Goal: Task Accomplishment & Management: Use online tool/utility

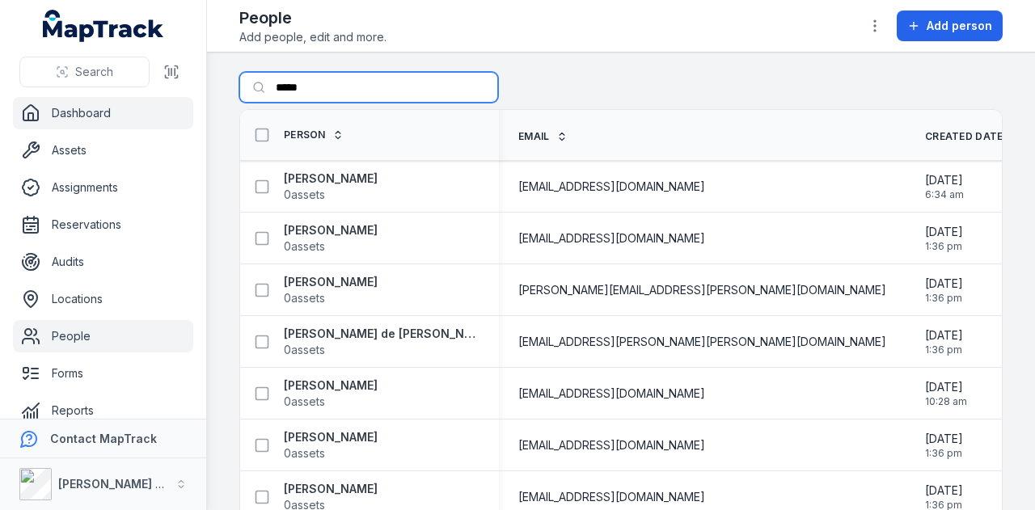
drag, startPoint x: 0, startPoint y: 0, endPoint x: 162, endPoint y: 103, distance: 192.6
click at [162, 103] on div "Search Dashboard Assets Assignments Reservations Audits Locations People Forms …" at bounding box center [517, 255] width 1035 height 510
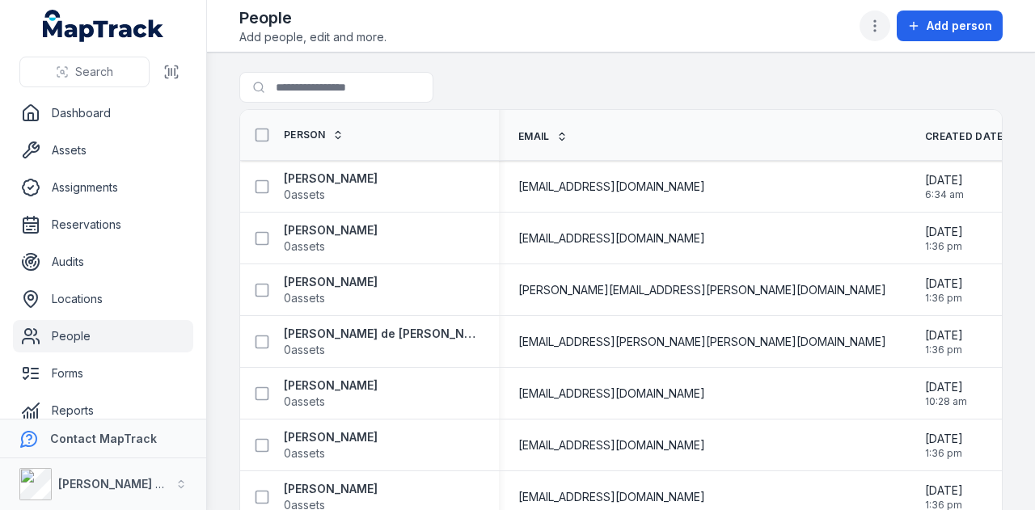
click at [888, 17] on button "button" at bounding box center [874, 26] width 31 height 31
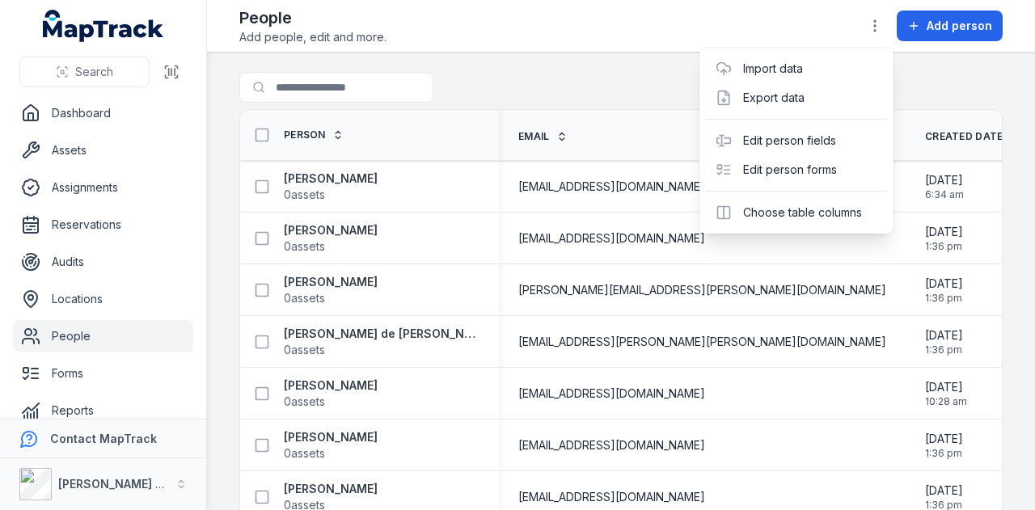
click at [622, 98] on div "Toggle Navigation People Add people, edit and more. Add person Search for peopl…" at bounding box center [621, 255] width 828 height 510
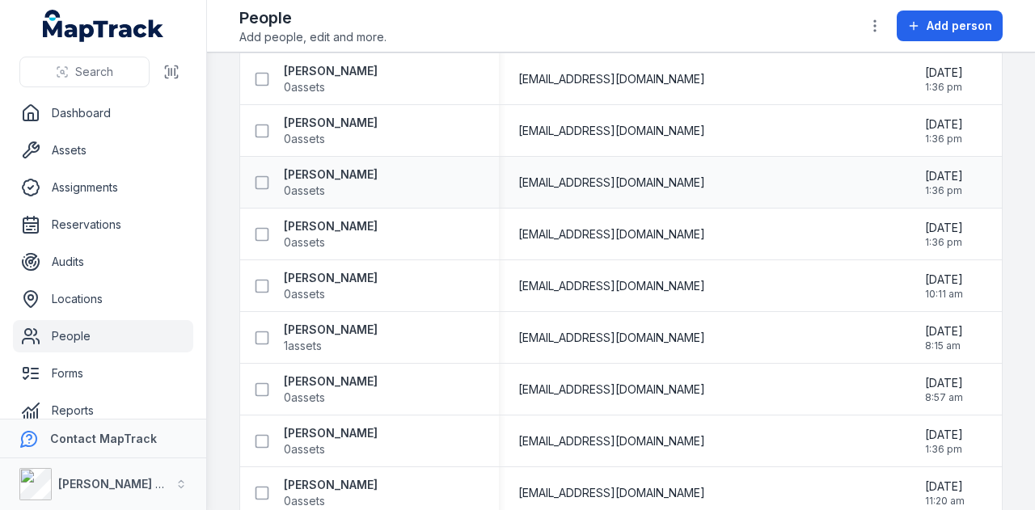
scroll to position [4848, 0]
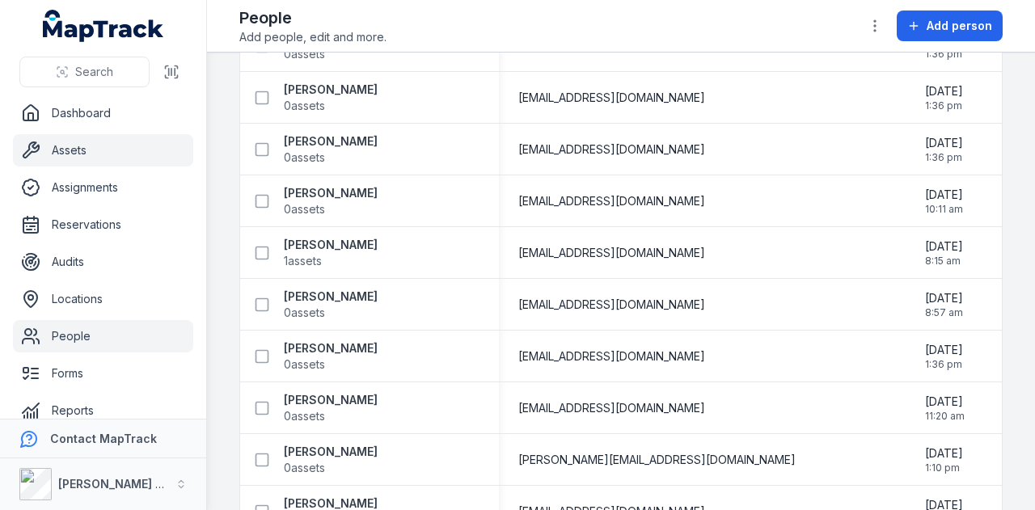
click at [118, 136] on link "Assets" at bounding box center [103, 150] width 180 height 32
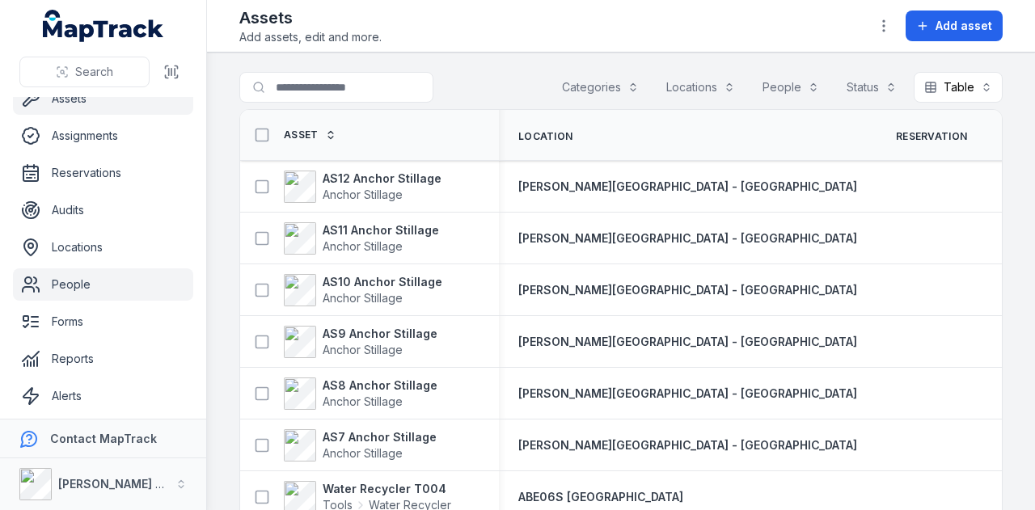
scroll to position [91, 0]
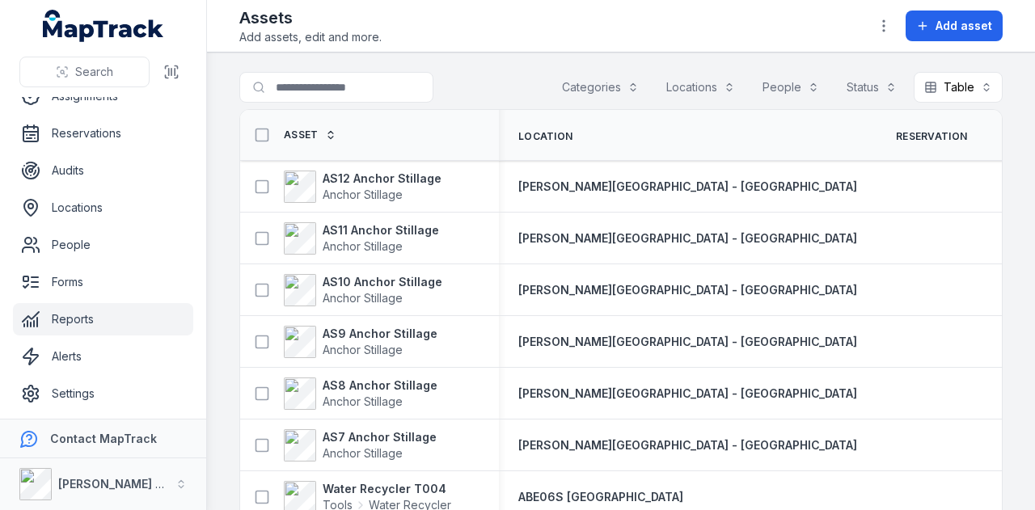
click at [142, 313] on link "Reports" at bounding box center [103, 319] width 180 height 32
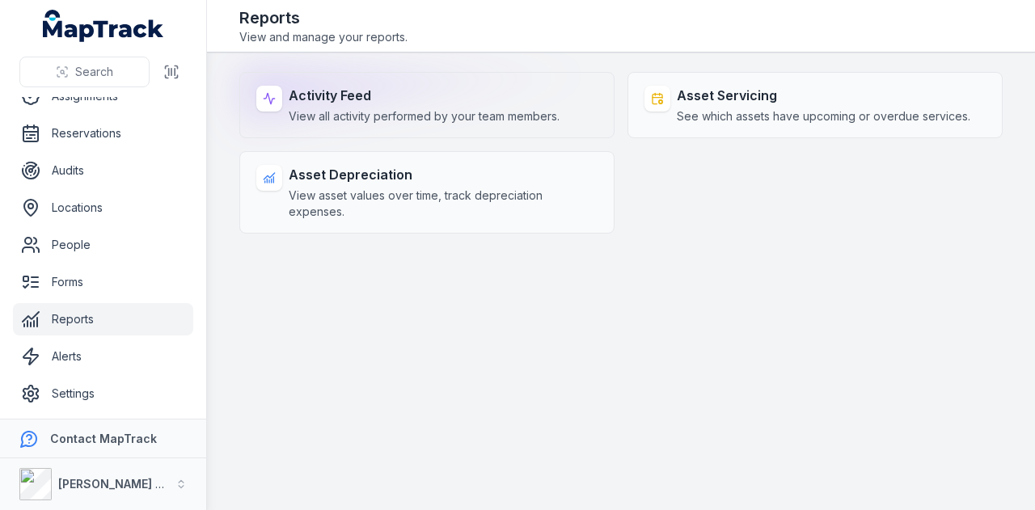
click at [377, 105] on div "Activity Feed View all activity performed by your team members." at bounding box center [424, 105] width 271 height 39
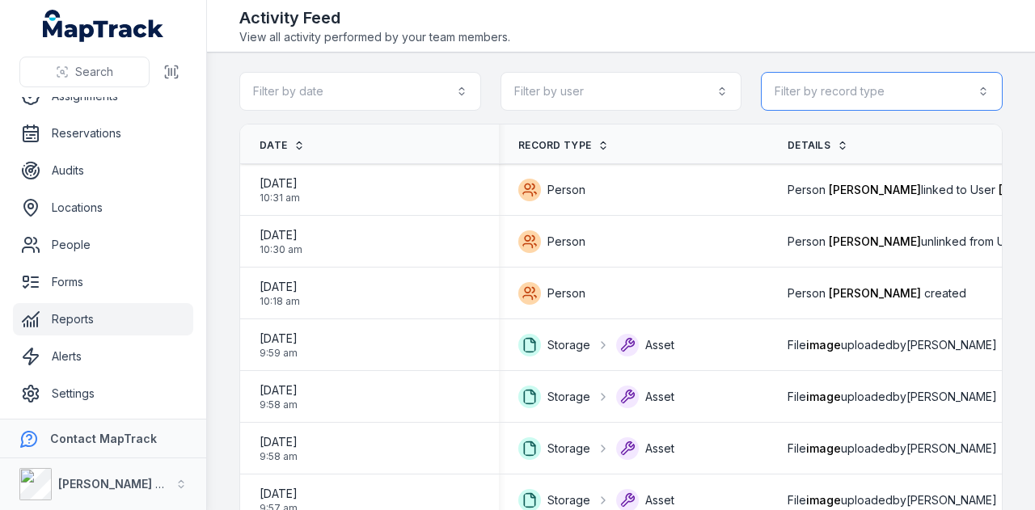
click at [912, 88] on button "Filter by record type" at bounding box center [882, 91] width 242 height 39
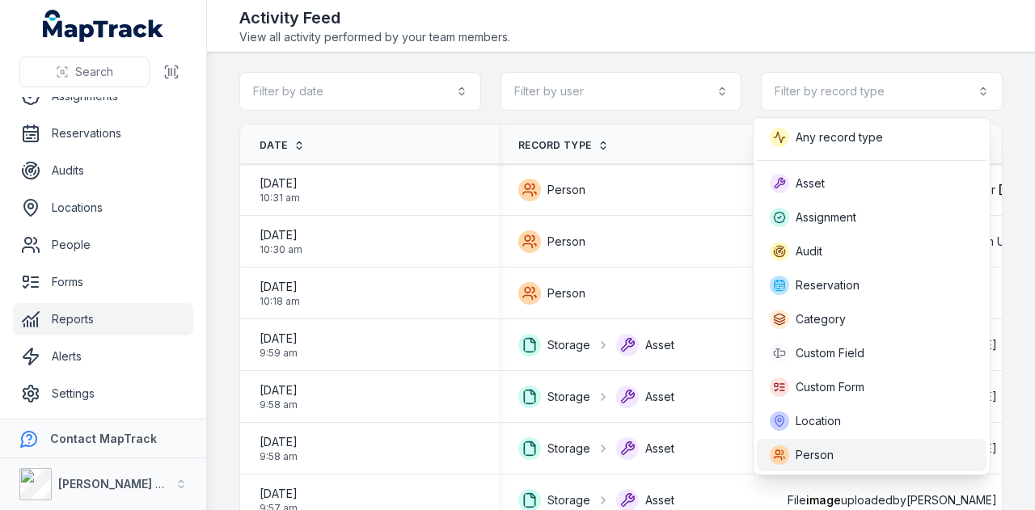
click at [859, 445] on div "Person" at bounding box center [872, 454] width 204 height 19
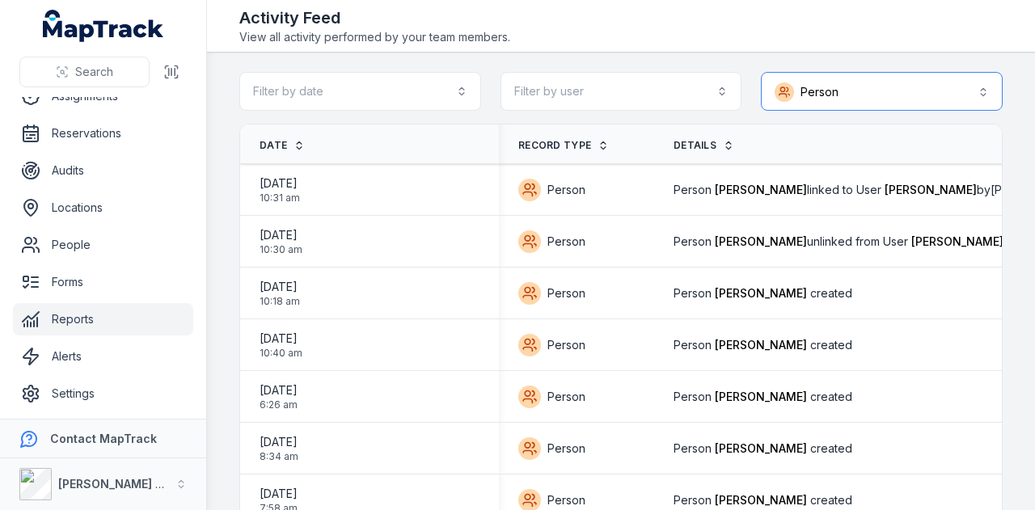
click at [891, 76] on button "Person ******" at bounding box center [882, 91] width 242 height 39
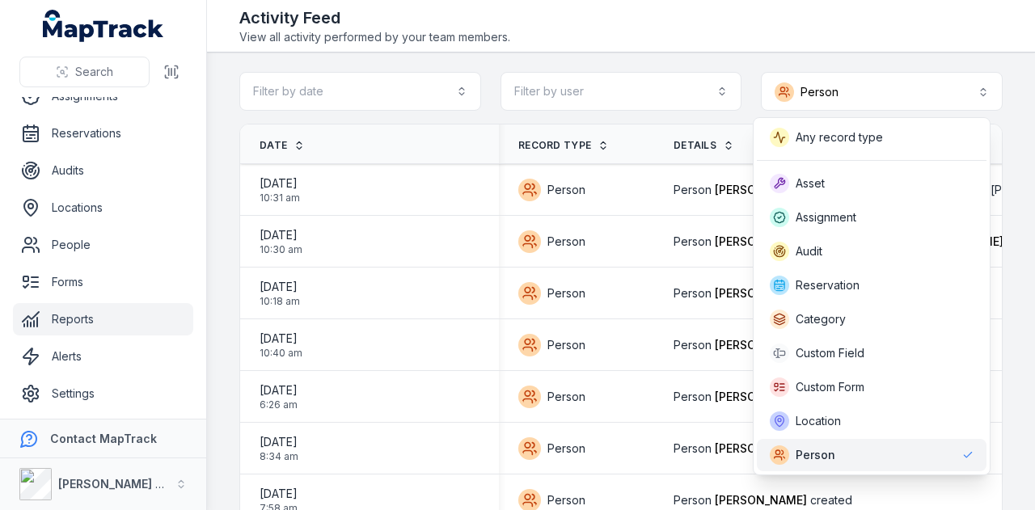
click at [838, 154] on div "Any record type Asset Assignment Audit Reservation Category Custom Field Custom…" at bounding box center [872, 296] width 238 height 358
click at [839, 146] on div "Any record type" at bounding box center [872, 137] width 230 height 32
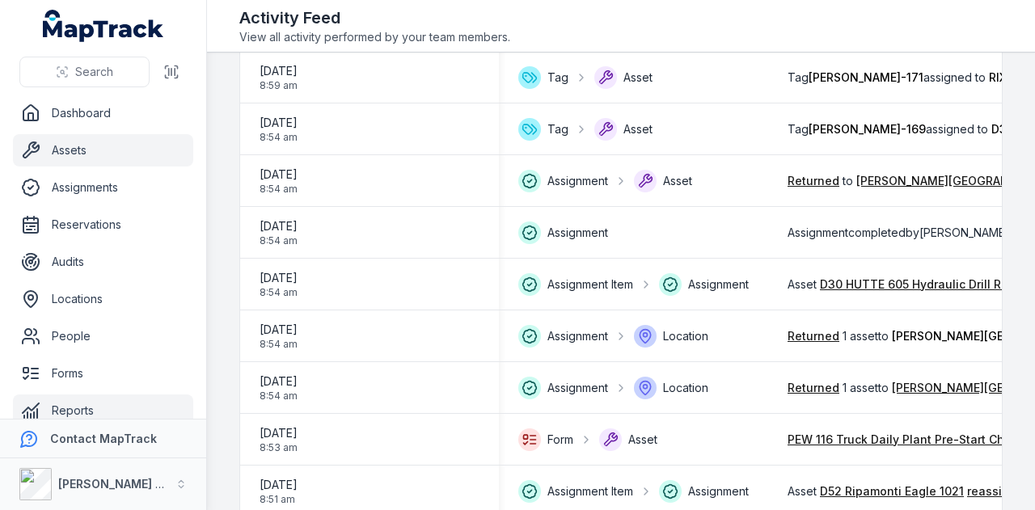
click at [129, 145] on link "Assets" at bounding box center [103, 150] width 180 height 32
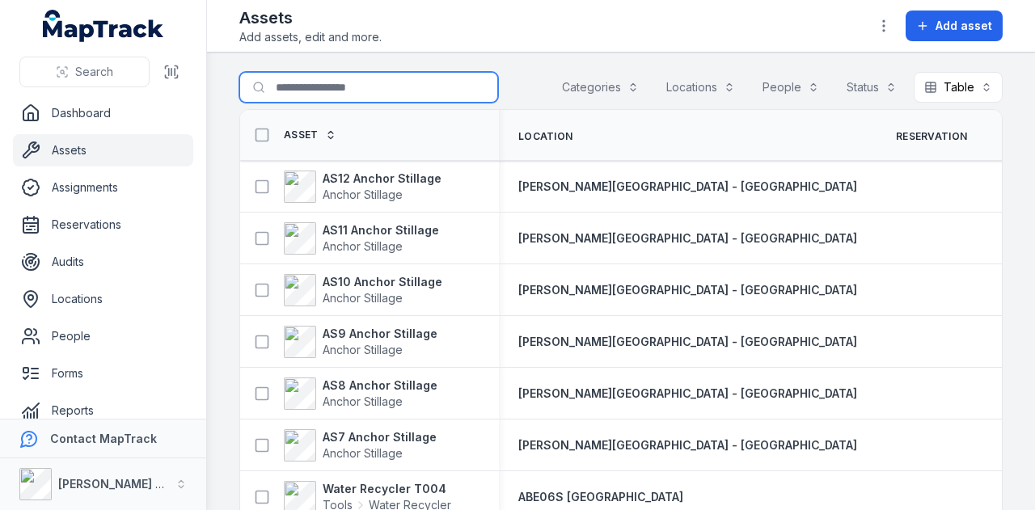
click at [328, 88] on input "Search for assets" at bounding box center [368, 87] width 259 height 31
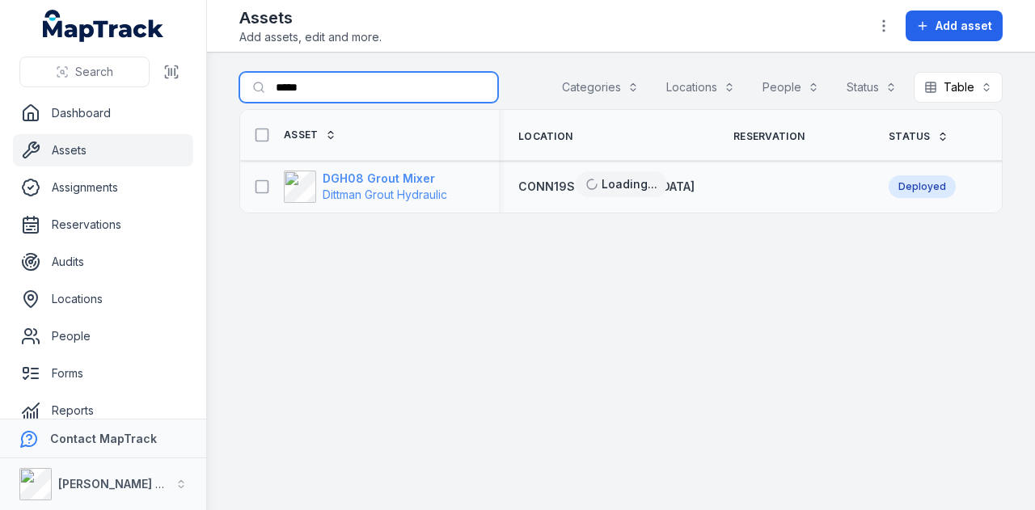
type input "*****"
click at [386, 174] on strong "DGH08 Grout Mixer" at bounding box center [385, 179] width 124 height 16
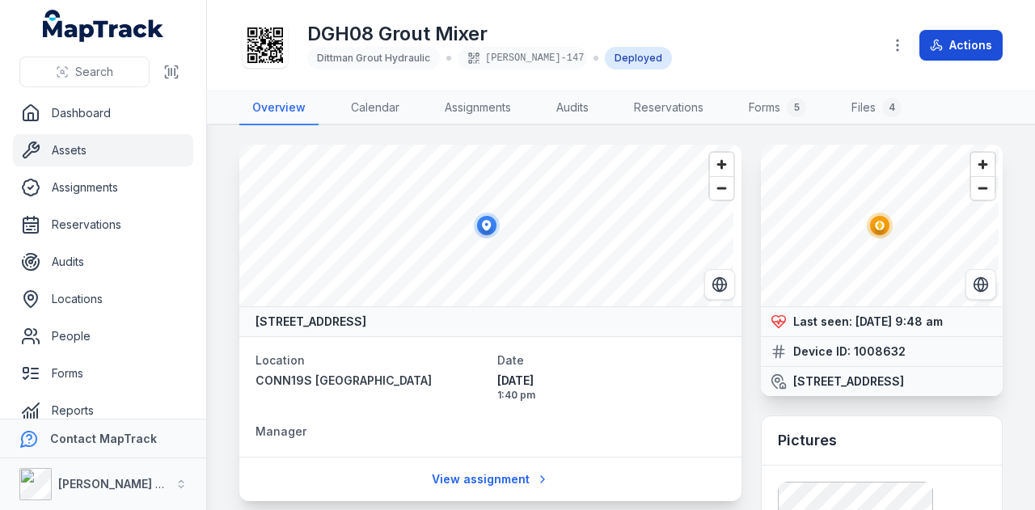
click at [962, 48] on button "Actions" at bounding box center [960, 45] width 83 height 31
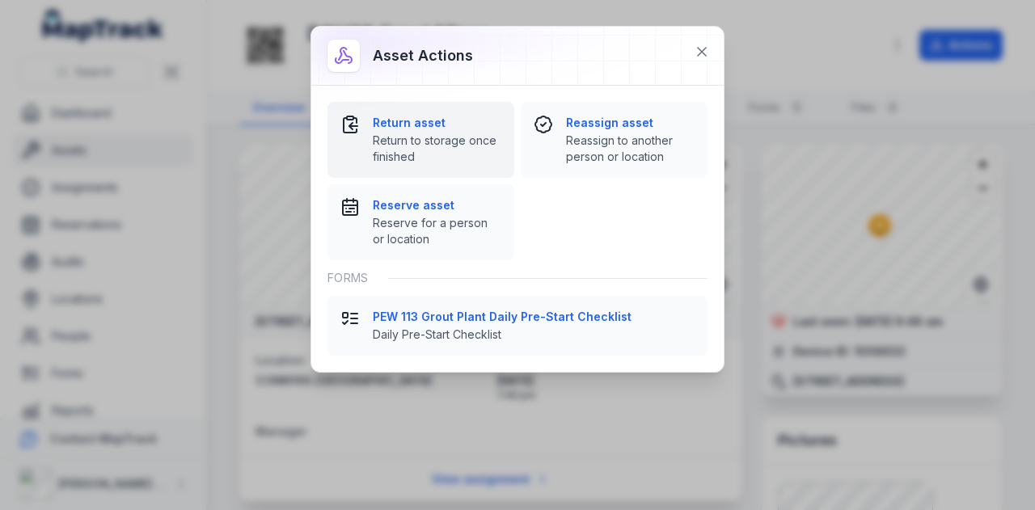
click at [427, 119] on strong "Return asset" at bounding box center [437, 123] width 129 height 16
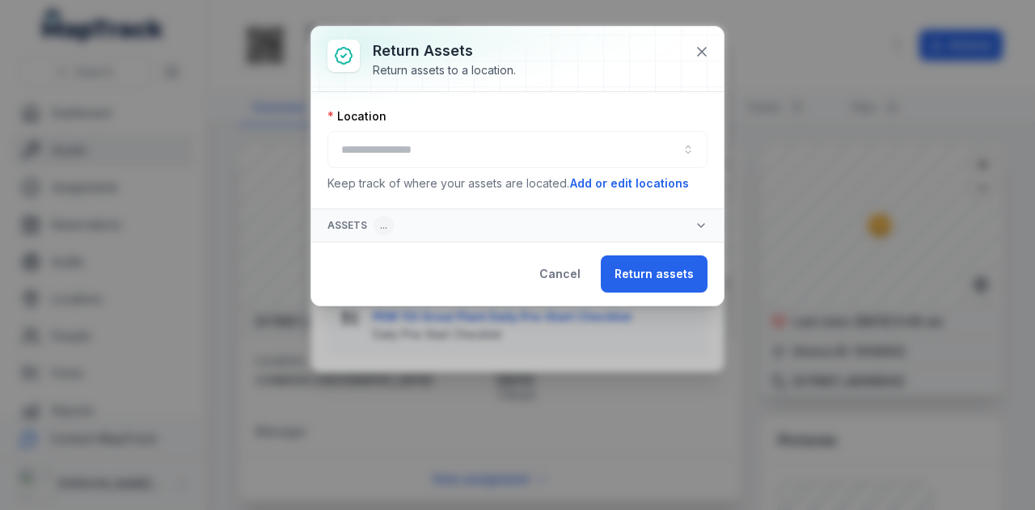
click at [440, 155] on div at bounding box center [517, 149] width 380 height 37
click at [440, 155] on button "button" at bounding box center [517, 149] width 380 height 37
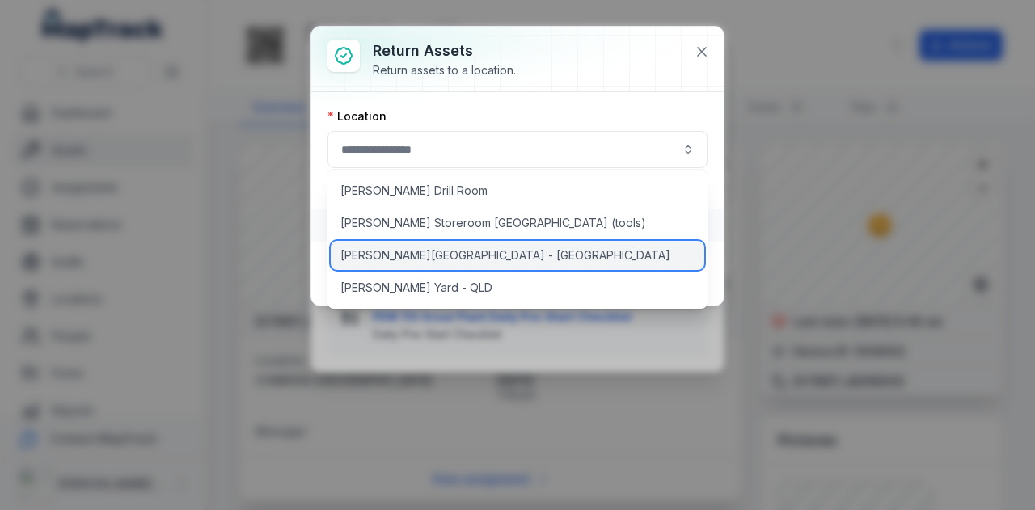
click at [445, 246] on div "[PERSON_NAME][GEOGRAPHIC_DATA] - [GEOGRAPHIC_DATA]" at bounding box center [518, 255] width 374 height 29
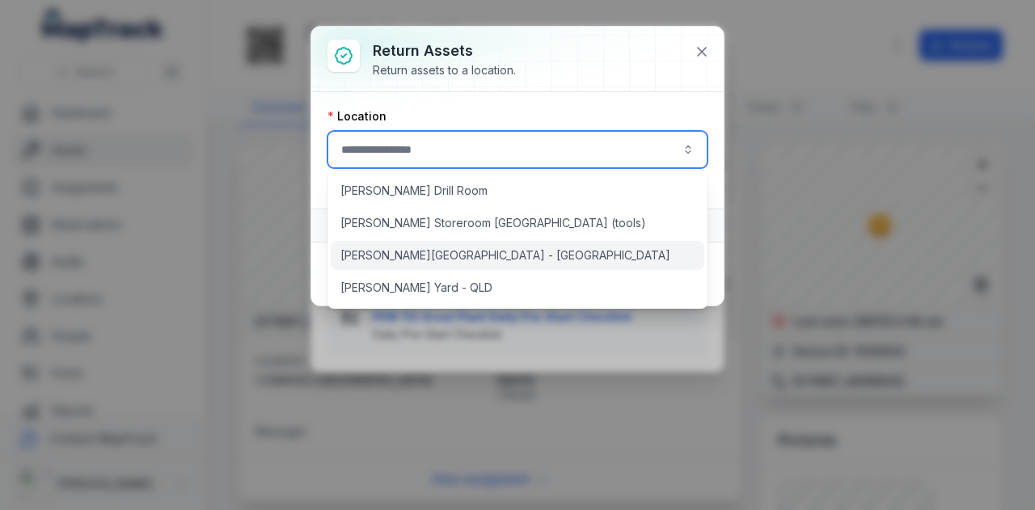
type input "**********"
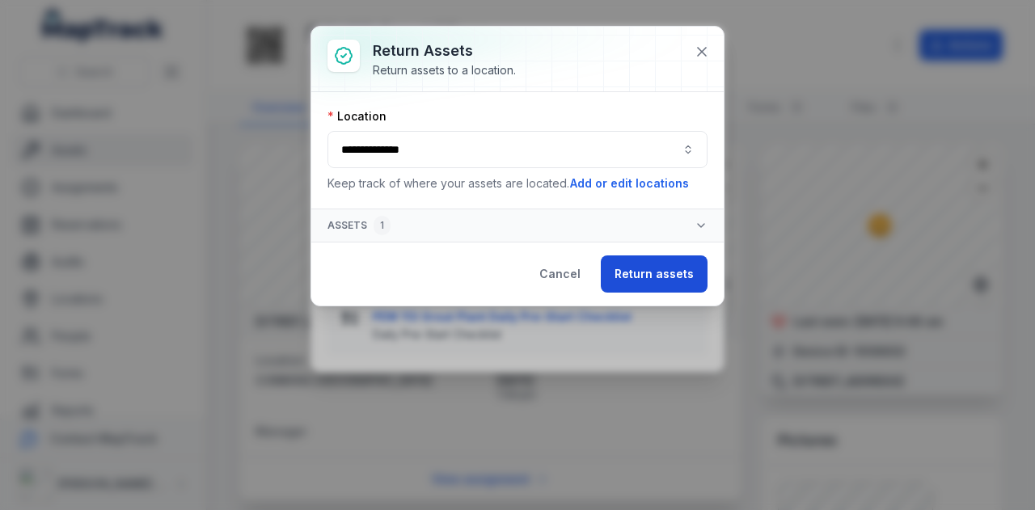
click at [677, 265] on button "Return assets" at bounding box center [654, 273] width 107 height 37
